Goal: Task Accomplishment & Management: Manage account settings

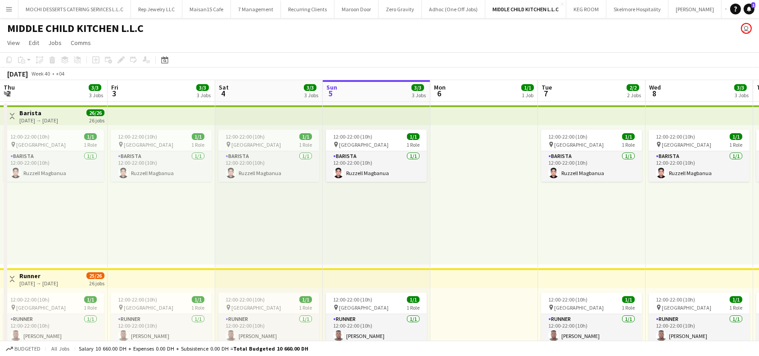
scroll to position [0, 215]
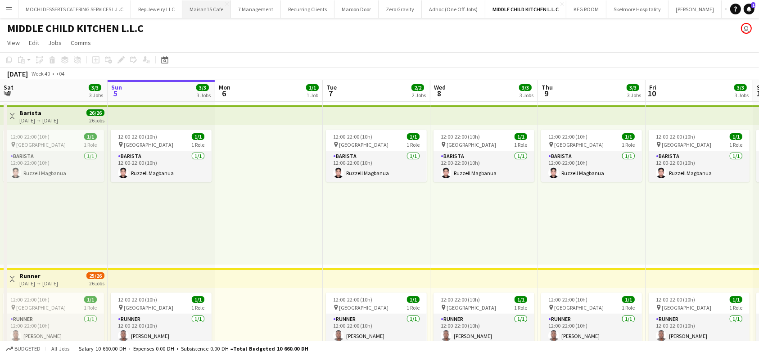
click at [215, 5] on button "Maisan15 Cafe Close" at bounding box center [206, 9] width 49 height 18
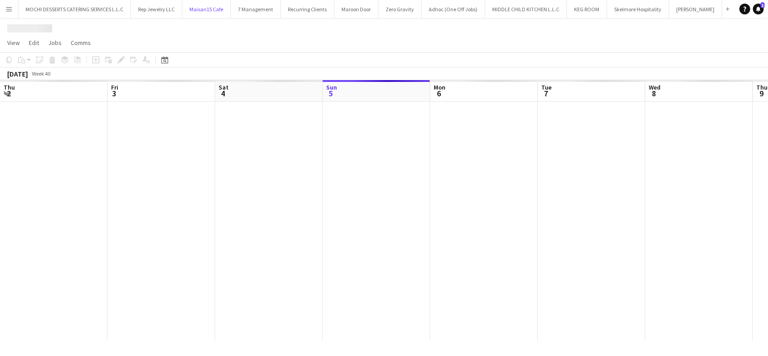
scroll to position [0, 215]
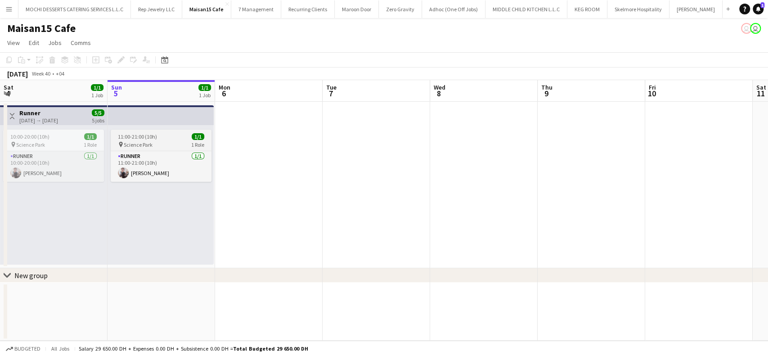
click at [157, 139] on div "11:00-21:00 (10h) 1/1" at bounding box center [161, 136] width 101 height 7
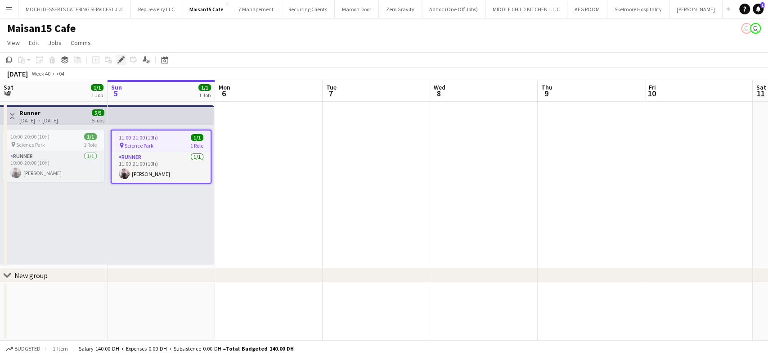
click at [122, 59] on icon "Edit" at bounding box center [120, 59] width 7 height 7
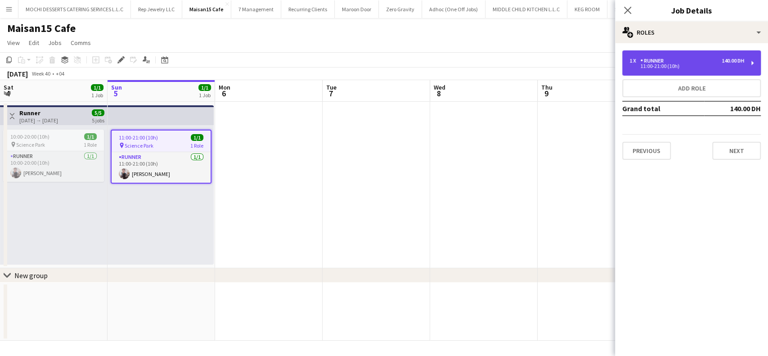
click at [755, 63] on div "1 x Runner 140.00 DH 11:00-21:00 (10h)" at bounding box center [691, 62] width 139 height 25
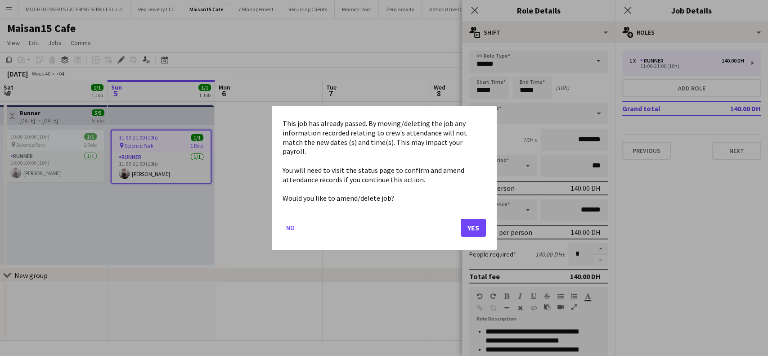
drag, startPoint x: 496, startPoint y: 92, endPoint x: 451, endPoint y: 95, distance: 45.1
click at [451, 95] on body "Menu Boards Boards Boards All jobs Status Workforce Workforce My Workforce Recr…" at bounding box center [384, 178] width 768 height 356
click at [475, 219] on button "Yes" at bounding box center [473, 228] width 25 height 18
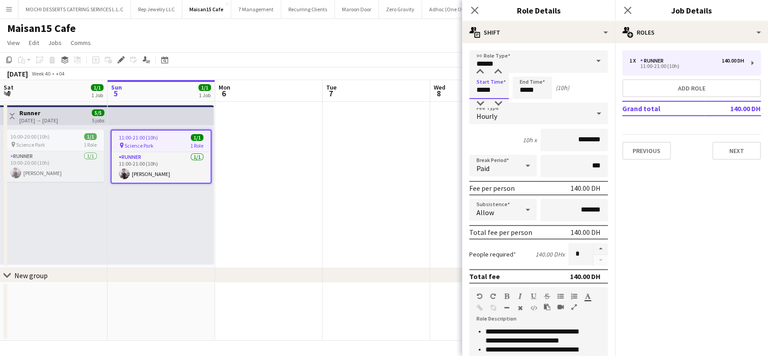
drag, startPoint x: 500, startPoint y: 88, endPoint x: 461, endPoint y: 90, distance: 39.7
click at [461, 90] on body "Menu Boards Boards Boards All jobs Status Workforce Workforce My Workforce Recr…" at bounding box center [384, 178] width 768 height 356
type input "*****"
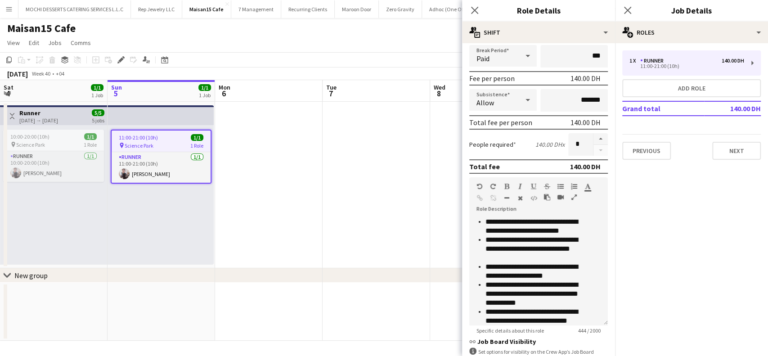
scroll to position [234, 0]
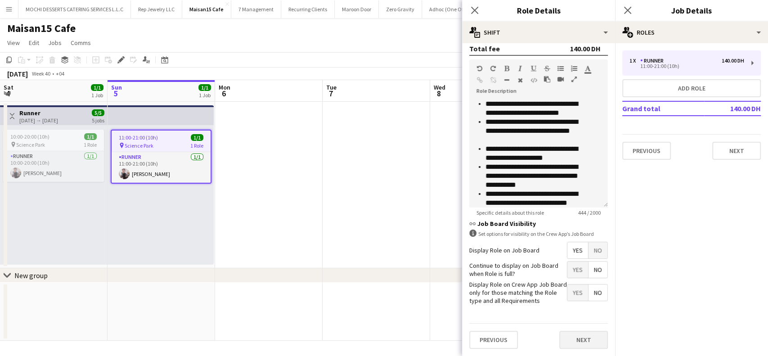
type input "*****"
click at [572, 339] on button "Next" at bounding box center [583, 340] width 49 height 18
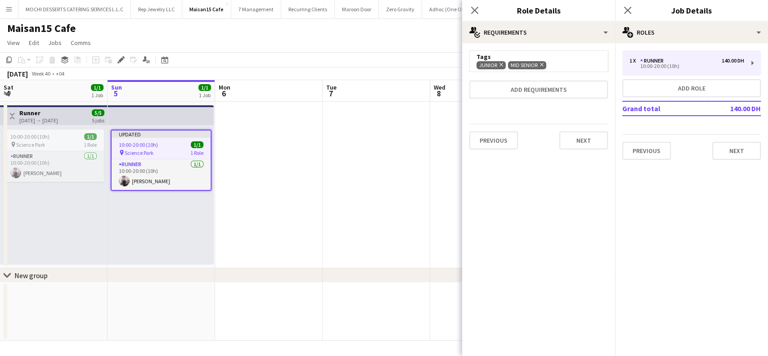
scroll to position [0, 0]
click at [580, 147] on button "Next" at bounding box center [583, 140] width 49 height 18
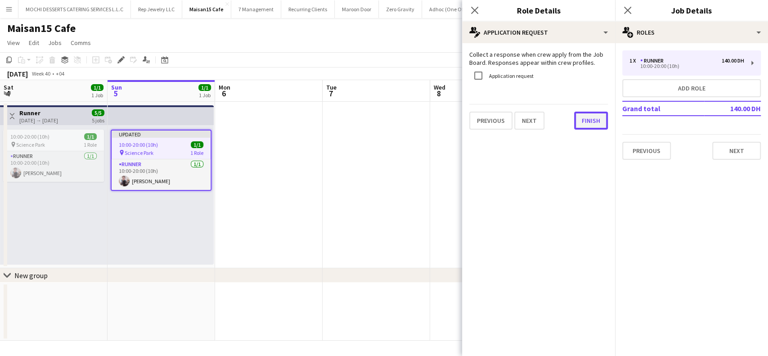
click at [588, 122] on button "Finish" at bounding box center [591, 121] width 34 height 18
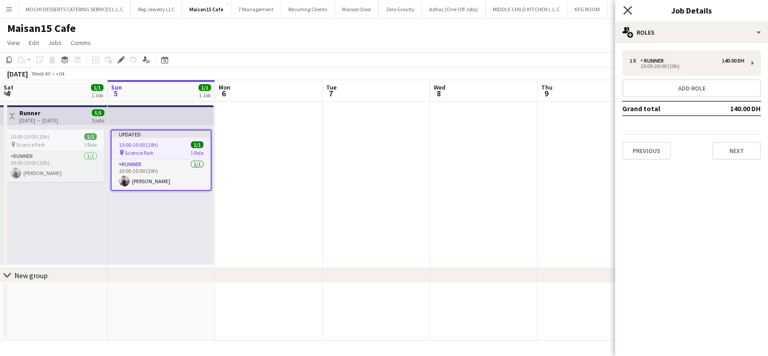
click at [626, 8] on icon "Close pop-in" at bounding box center [627, 10] width 9 height 9
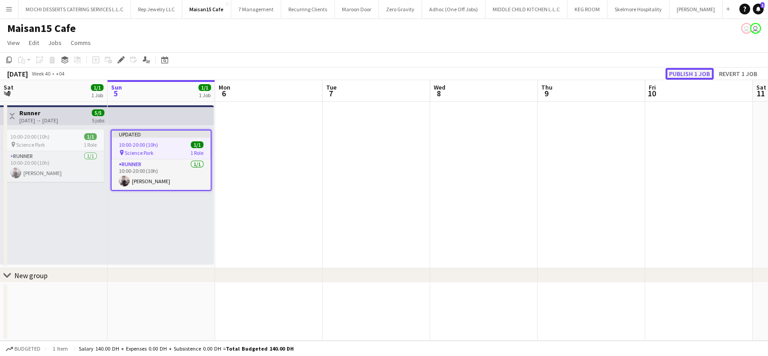
click at [687, 72] on button "Publish 1 job" at bounding box center [690, 74] width 48 height 12
